Goal: Complete application form

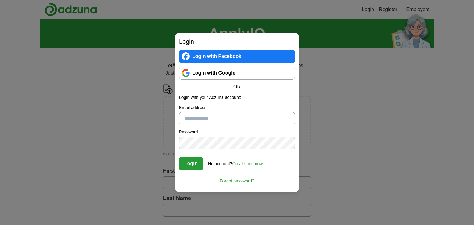
click at [151, 139] on div "Login Login with Facebook Login with Google OR Login with your Adzuna account: …" at bounding box center [237, 112] width 474 height 225
click at [247, 164] on link "Create one now" at bounding box center [247, 163] width 31 height 5
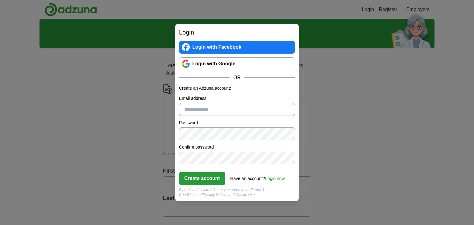
click at [232, 69] on link "Login with Google" at bounding box center [237, 63] width 116 height 13
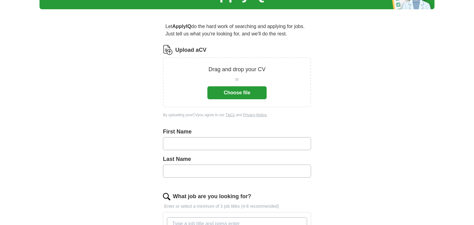
scroll to position [41, 0]
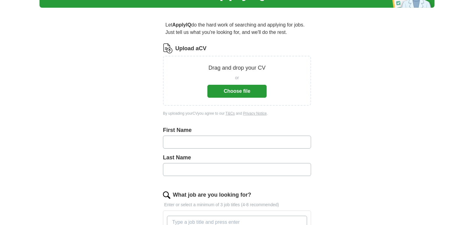
click at [240, 87] on button "Choose file" at bounding box center [236, 91] width 59 height 13
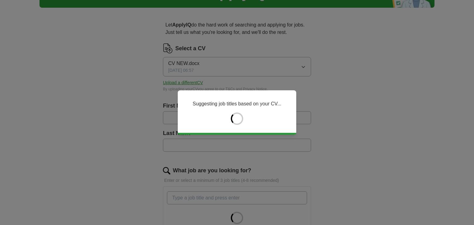
type input "*****"
type input "***"
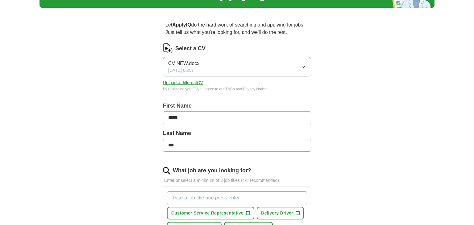
click at [239, 115] on input "*****" at bounding box center [237, 117] width 148 height 13
click at [210, 90] on div "By uploading your CV you agree to our T&Cs and Privacy Notice ." at bounding box center [237, 89] width 148 height 6
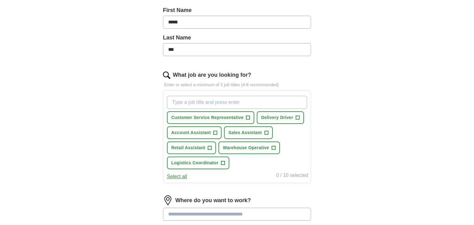
scroll to position [139, 0]
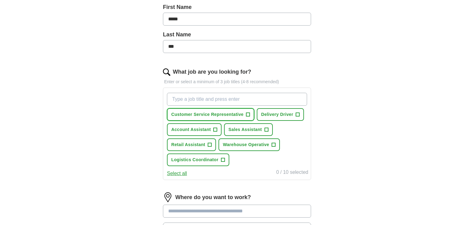
click at [225, 116] on span "Customer Service Representative" at bounding box center [207, 114] width 72 height 6
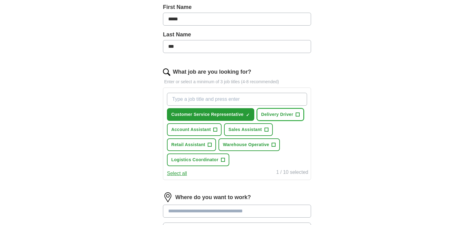
click at [268, 115] on span "Delivery Driver" at bounding box center [277, 114] width 32 height 6
click at [252, 128] on span "Sales Assistant" at bounding box center [244, 129] width 33 height 6
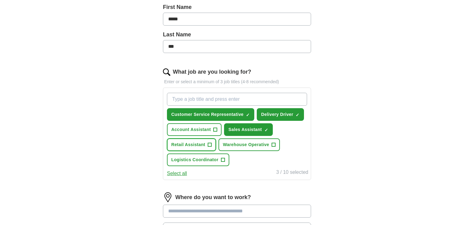
click at [209, 143] on span "+" at bounding box center [210, 145] width 4 height 5
click at [242, 146] on span "Warehouse Operative" at bounding box center [246, 145] width 46 height 6
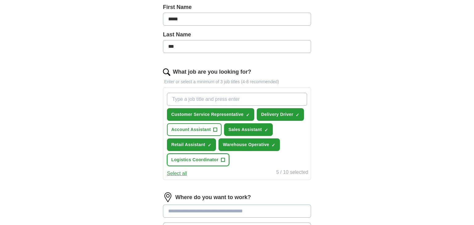
click at [207, 158] on span "Logistics Coordinator" at bounding box center [194, 160] width 47 height 6
click at [186, 171] on button "Select all" at bounding box center [177, 173] width 20 height 7
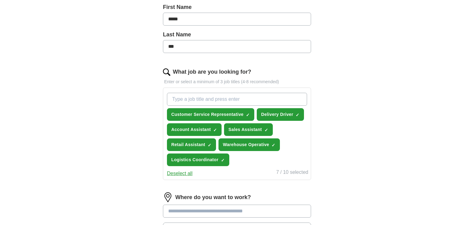
click at [186, 171] on button "Deselect all" at bounding box center [180, 173] width 26 height 7
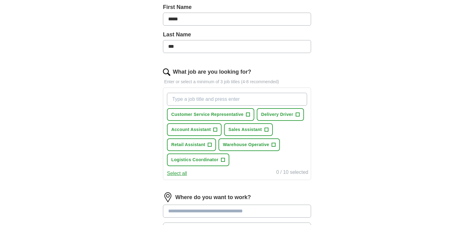
click at [186, 171] on button "Select all" at bounding box center [177, 173] width 20 height 7
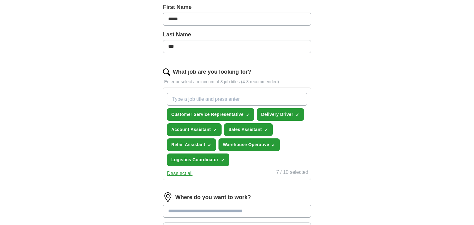
click at [186, 171] on button "Deselect all" at bounding box center [180, 173] width 26 height 7
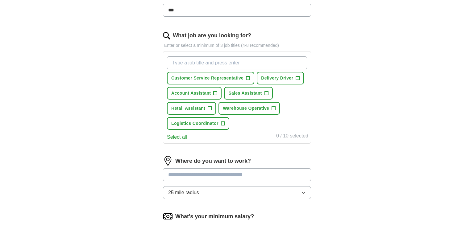
scroll to position [176, 0]
click at [265, 79] on span "Delivery Driver" at bounding box center [277, 77] width 32 height 6
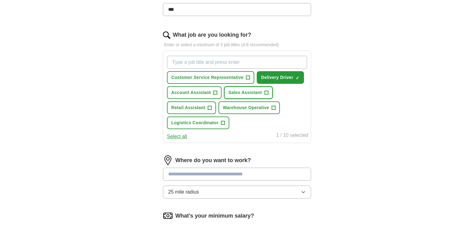
click at [240, 93] on span "Sales Assistant" at bounding box center [244, 92] width 33 height 6
click at [203, 105] on span "Retail Assistant" at bounding box center [188, 108] width 34 height 6
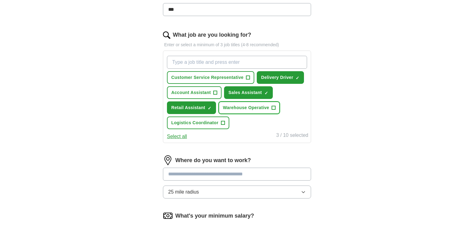
click at [261, 105] on span "Warehouse Operative" at bounding box center [246, 108] width 46 height 6
click at [212, 122] on span "Logistics Coordinator" at bounding box center [194, 123] width 47 height 6
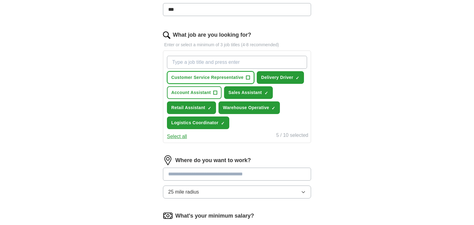
click at [223, 82] on button "Customer Service Representative +" at bounding box center [210, 77] width 87 height 13
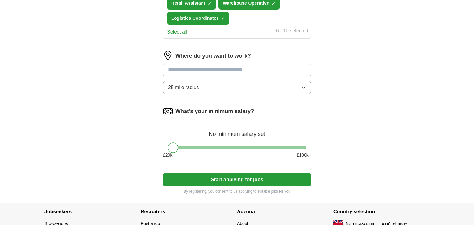
scroll to position [287, 0]
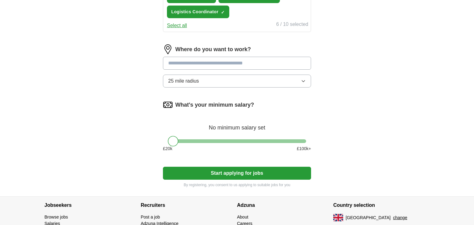
click at [224, 63] on input at bounding box center [237, 63] width 148 height 13
type input "*******"
click at [217, 68] on div "Where do you want to work? ******* Westmin ster ([GEOGRAPHIC_DATA]) 25 mile rad…" at bounding box center [237, 68] width 148 height 48
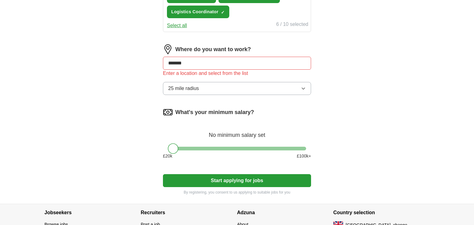
click at [213, 61] on input "*******" at bounding box center [237, 63] width 148 height 13
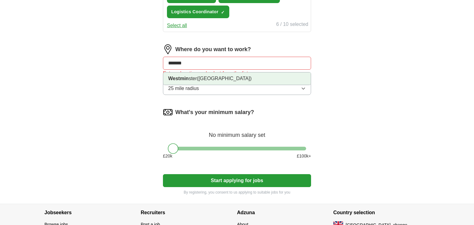
click at [214, 76] on span "([GEOGRAPHIC_DATA])" at bounding box center [224, 78] width 55 height 5
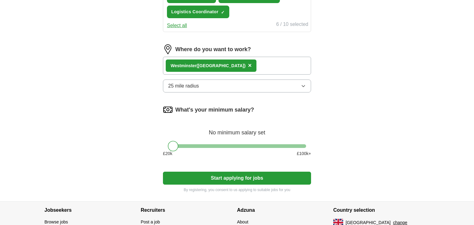
click at [213, 85] on button "25 mile radius" at bounding box center [237, 86] width 148 height 13
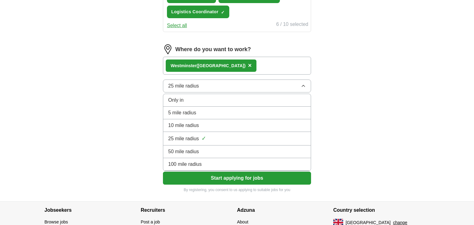
click at [197, 129] on li "10 mile radius" at bounding box center [236, 125] width 147 height 13
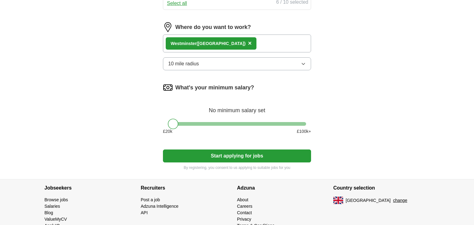
scroll to position [302, 0]
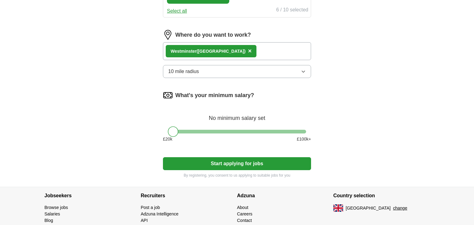
click at [238, 160] on button "Start applying for jobs" at bounding box center [237, 163] width 148 height 13
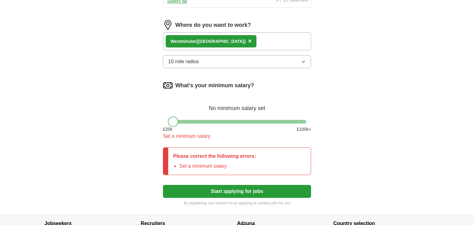
scroll to position [312, 0]
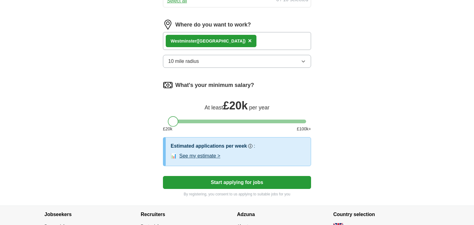
drag, startPoint x: 172, startPoint y: 124, endPoint x: 40, endPoint y: 54, distance: 148.9
click at [216, 183] on button "Start applying for jobs" at bounding box center [237, 182] width 148 height 13
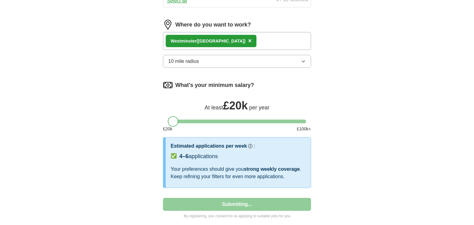
select select "**"
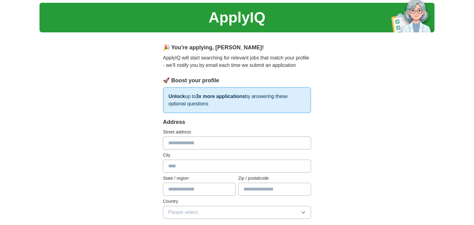
scroll to position [16, 0]
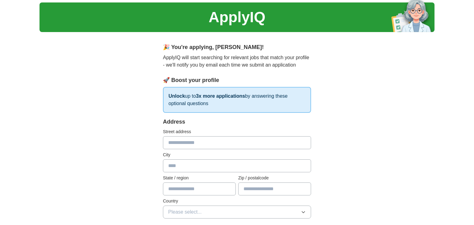
click at [189, 144] on input "text" at bounding box center [237, 142] width 148 height 13
type input "**********"
type input "******"
type input "********"
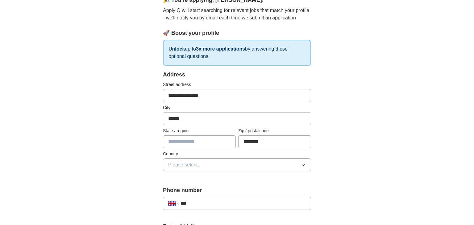
scroll to position [71, 0]
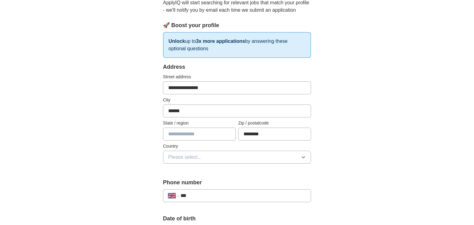
click at [209, 138] on input "text" at bounding box center [199, 134] width 73 height 13
click at [205, 163] on div "**********" at bounding box center [237, 117] width 148 height 108
click at [205, 160] on button "Please select..." at bounding box center [237, 157] width 148 height 13
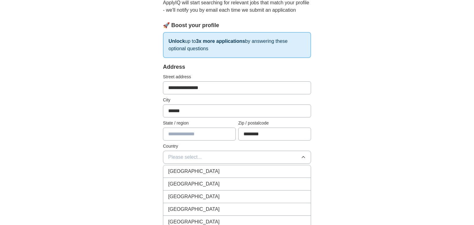
click at [203, 168] on span "[GEOGRAPHIC_DATA]" at bounding box center [194, 171] width 52 height 7
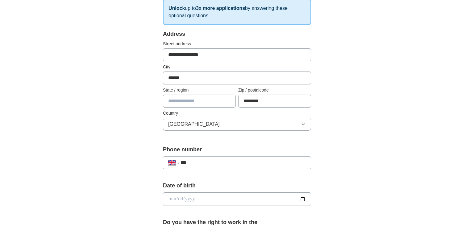
scroll to position [108, 0]
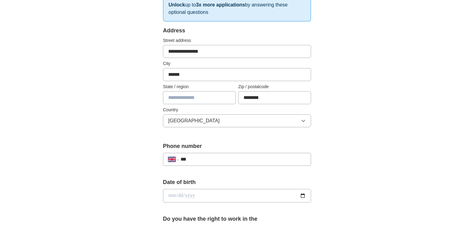
click at [204, 164] on div "**********" at bounding box center [237, 159] width 148 height 13
click at [206, 164] on div "**********" at bounding box center [237, 159] width 148 height 13
click at [216, 158] on input "***" at bounding box center [242, 159] width 125 height 7
type input "**********"
click at [185, 194] on input "date" at bounding box center [237, 196] width 148 height 14
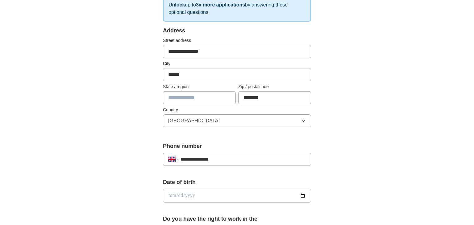
click at [185, 194] on input "date" at bounding box center [237, 196] width 148 height 14
click at [201, 196] on input "date" at bounding box center [237, 196] width 148 height 14
click at [166, 194] on input "date" at bounding box center [237, 196] width 148 height 14
click at [172, 194] on input "date" at bounding box center [237, 196] width 148 height 14
click at [173, 196] on input "date" at bounding box center [237, 196] width 148 height 14
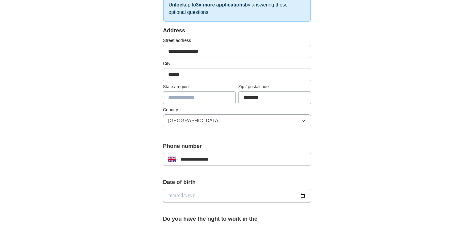
click at [174, 196] on input "date" at bounding box center [237, 196] width 148 height 14
click at [170, 195] on input "date" at bounding box center [237, 196] width 148 height 14
type input "**********"
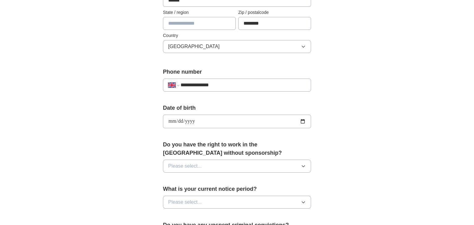
scroll to position [183, 0]
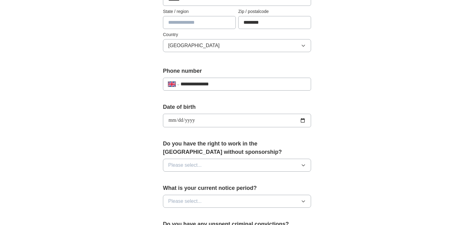
click at [194, 164] on span "Please select..." at bounding box center [185, 165] width 34 height 7
click at [191, 178] on div "Yes" at bounding box center [237, 179] width 138 height 7
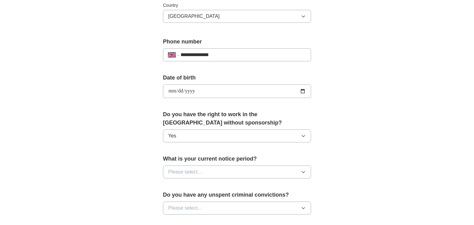
scroll to position [213, 0]
click at [216, 167] on button "Please select..." at bounding box center [237, 171] width 148 height 13
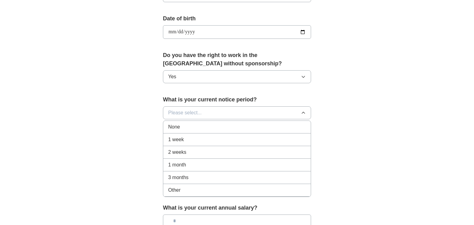
scroll to position [276, 0]
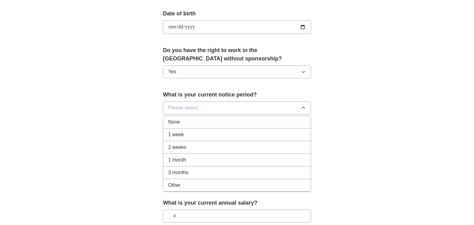
click at [178, 123] on span "None" at bounding box center [174, 121] width 12 height 7
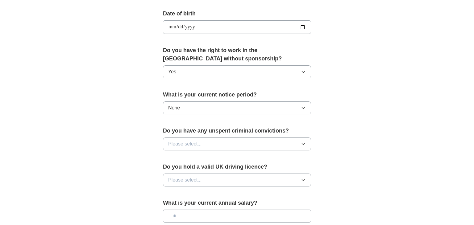
click at [192, 147] on button "Please select..." at bounding box center [237, 144] width 148 height 13
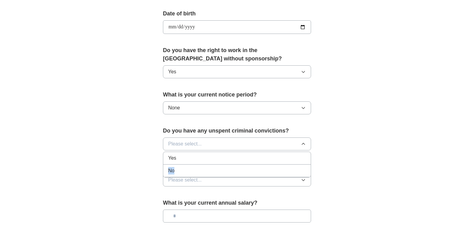
drag, startPoint x: 192, startPoint y: 157, endPoint x: 185, endPoint y: 171, distance: 15.0
click at [185, 171] on ul "Yes No" at bounding box center [237, 165] width 148 height 26
click at [185, 171] on div "No" at bounding box center [237, 170] width 138 height 7
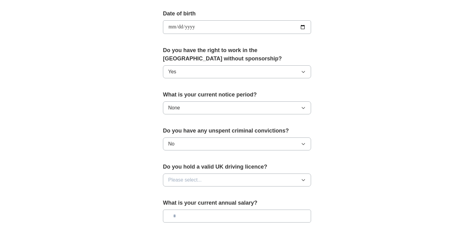
click at [190, 179] on span "Please select..." at bounding box center [185, 179] width 34 height 7
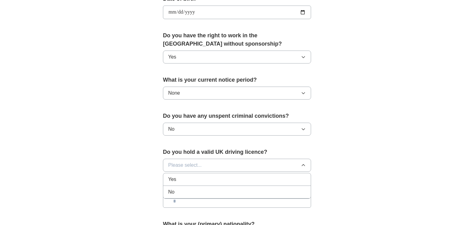
click at [190, 177] on div "Yes" at bounding box center [237, 179] width 138 height 7
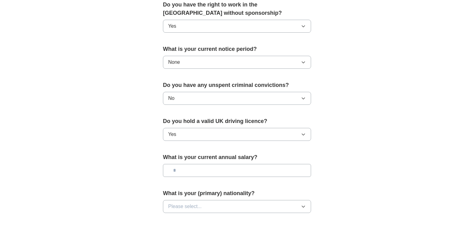
scroll to position [329, 0]
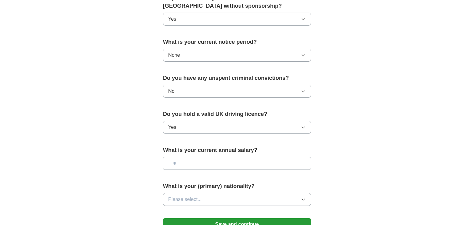
click at [202, 162] on input "text" at bounding box center [237, 163] width 148 height 13
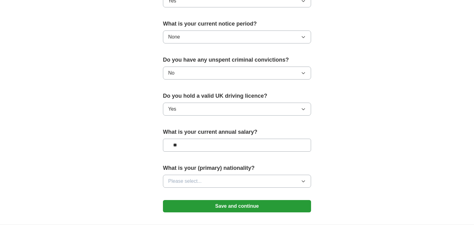
scroll to position [348, 0]
type input "**"
click at [208, 175] on button "Please select..." at bounding box center [237, 180] width 148 height 13
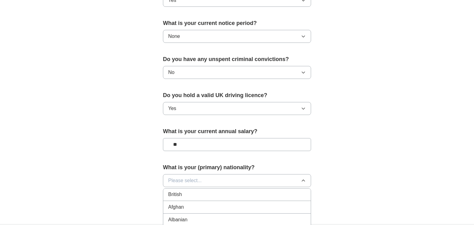
scroll to position [0, 0]
click at [198, 207] on div "British" at bounding box center [237, 207] width 138 height 7
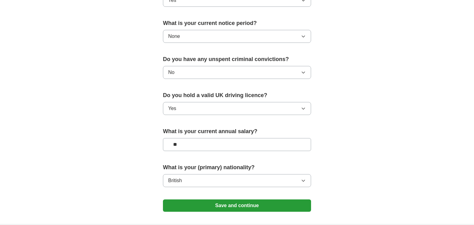
scroll to position [400, 0]
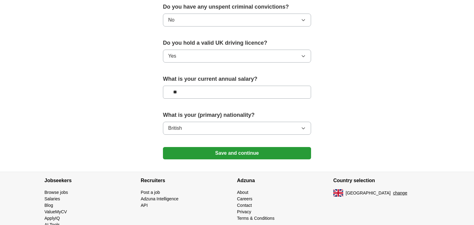
click at [203, 153] on button "Save and continue" at bounding box center [237, 153] width 148 height 12
